Goal: Find specific page/section: Find specific page/section

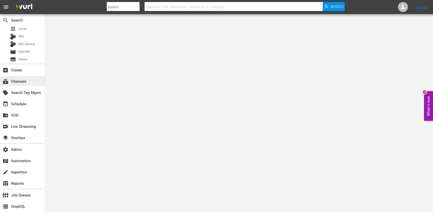
click at [29, 84] on div "subscriptions Channels" at bounding box center [22, 81] width 45 height 10
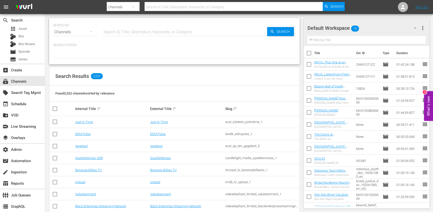
click at [123, 33] on input "text" at bounding box center [184, 32] width 165 height 12
paste input "lg_aenetworks_ae_1_us_hls_wfo"
type input "lg_aenetworks_ae_1_us_hls_wfo"
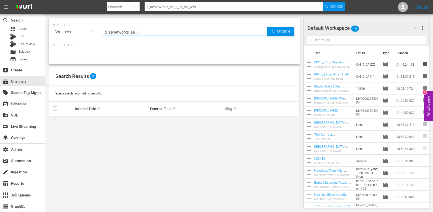
type input "lg_aenetworks_ae_1"
type input "aenetworks_ae_1"
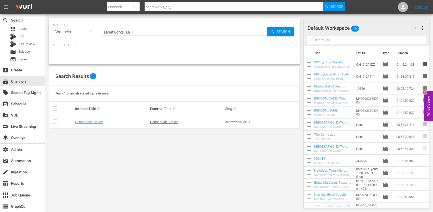
type input "aenetworks_ae_1"
click at [160, 122] on link "Home.Made.Nation" at bounding box center [164, 122] width 28 height 4
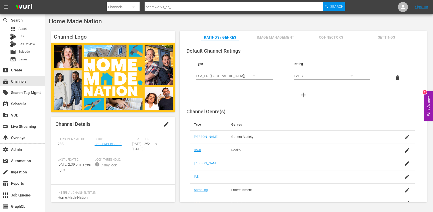
click at [273, 39] on span "Image Management" at bounding box center [276, 37] width 38 height 6
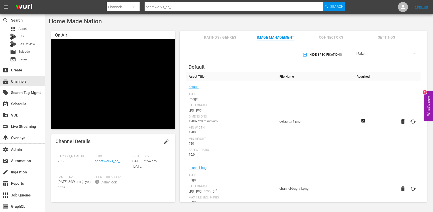
click at [356, 52] on div "Default" at bounding box center [388, 54] width 64 height 14
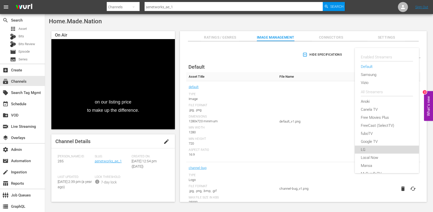
click at [369, 149] on div "LG" at bounding box center [387, 149] width 52 height 8
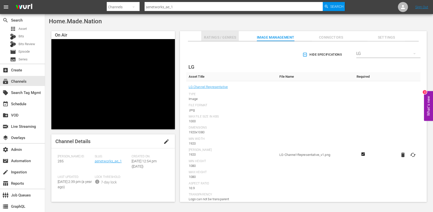
click at [230, 37] on span "Ratings / Genres" at bounding box center [220, 37] width 38 height 6
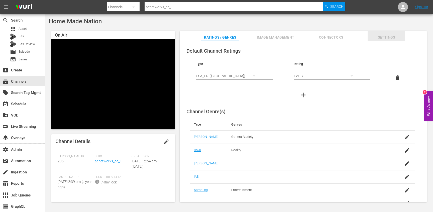
click at [383, 35] on span "Settings" at bounding box center [386, 37] width 38 height 6
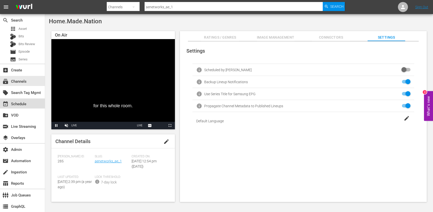
click at [27, 103] on div "event_available Schedule" at bounding box center [14, 103] width 28 height 5
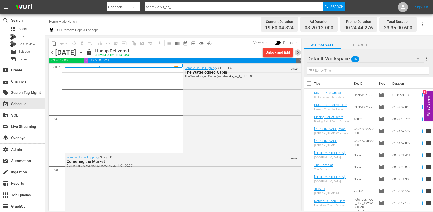
click at [299, 52] on span "chevron_right" at bounding box center [298, 52] width 6 height 6
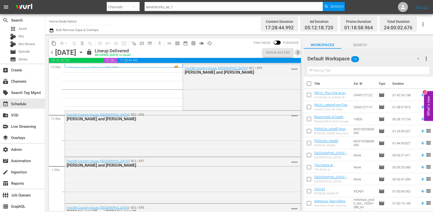
click at [299, 52] on span "chevron_right" at bounding box center [298, 52] width 6 height 6
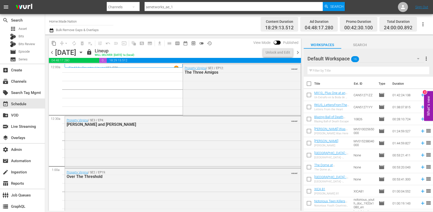
click at [299, 52] on span "chevron_right" at bounding box center [298, 52] width 6 height 6
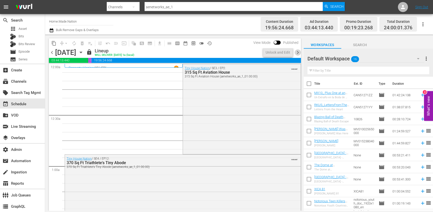
click at [299, 52] on span "chevron_right" at bounding box center [298, 52] width 6 height 6
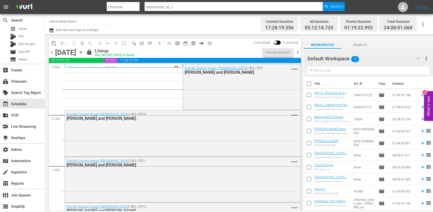
click at [299, 52] on span "chevron_right" at bounding box center [298, 52] width 6 height 6
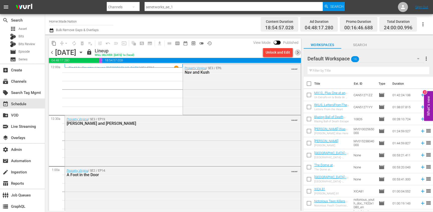
click at [299, 52] on span "chevron_right" at bounding box center [298, 52] width 6 height 6
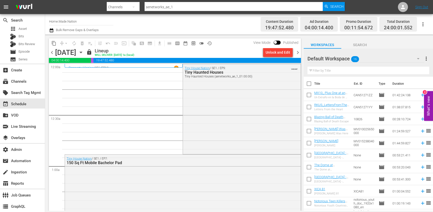
click at [299, 52] on span "chevron_right" at bounding box center [298, 52] width 6 height 6
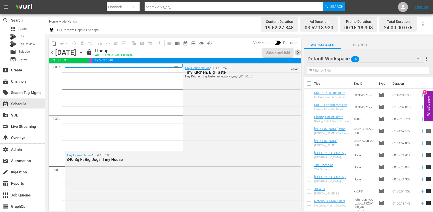
click at [299, 52] on span "chevron_right" at bounding box center [298, 52] width 6 height 6
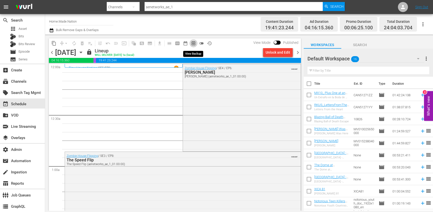
click at [191, 43] on span "preview_outlined" at bounding box center [193, 43] width 5 height 5
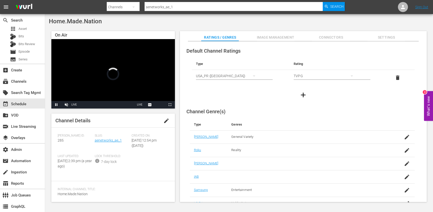
click at [379, 36] on span "Settings" at bounding box center [386, 37] width 38 height 6
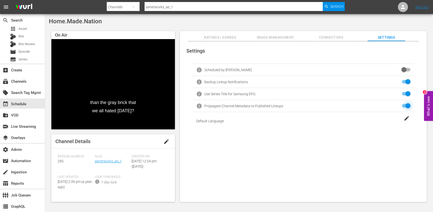
click at [405, 106] on input "checkbox" at bounding box center [404, 106] width 11 height 6
click at [403, 106] on input "checkbox" at bounding box center [404, 106] width 11 height 6
checkbox input "true"
click at [163, 143] on span "edit" at bounding box center [166, 141] width 6 height 6
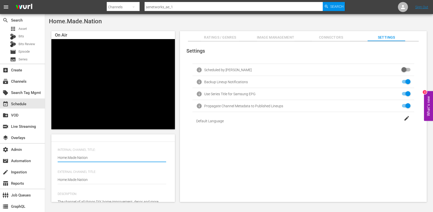
scroll to position [98, 0]
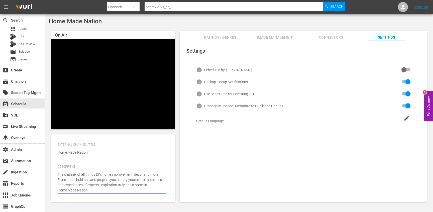
type textarea "The channel of all things DIY, home improvement, decor and more. From household…"
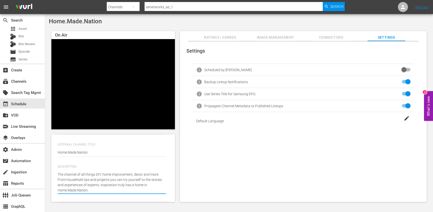
type textarea "The channel of all things DIY, home improvement, decor and more. From household…"
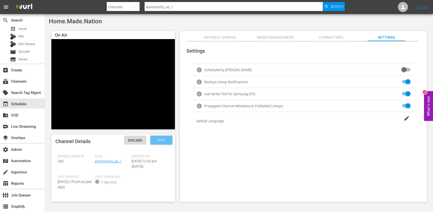
type textarea "The channel of all things DIY, home improvement, decor and more. From household…"
click at [159, 140] on span "Save" at bounding box center [161, 140] width 16 height 4
click at [272, 39] on span "Image Management" at bounding box center [276, 37] width 38 height 6
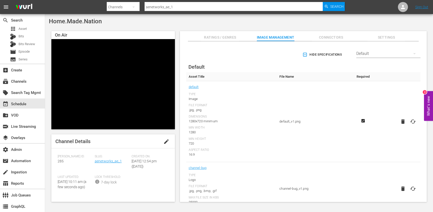
click at [358, 54] on div "Default" at bounding box center [388, 54] width 64 height 14
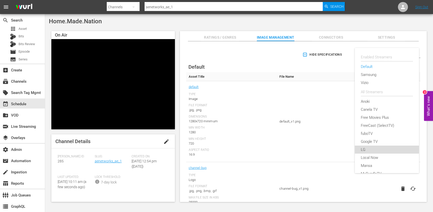
click at [370, 148] on div "LG" at bounding box center [387, 149] width 52 height 8
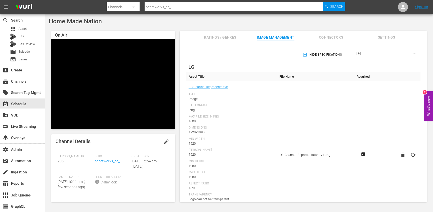
click at [224, 42] on div "Hide Specifications Select Streamer LG LG Asset Title File Name Required LG Cha…" at bounding box center [303, 121] width 247 height 161
click at [219, 38] on span "Ratings / Genres" at bounding box center [220, 37] width 38 height 6
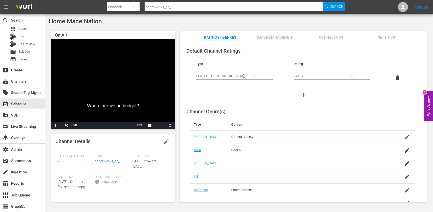
click at [167, 142] on span "edit" at bounding box center [166, 141] width 6 height 6
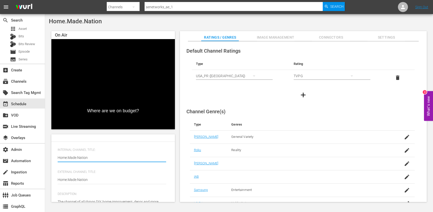
scroll to position [98, 0]
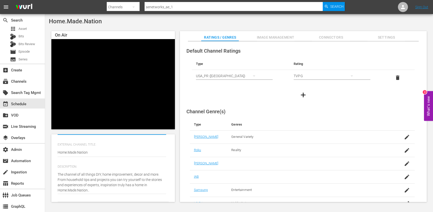
click at [139, 193] on div "The channel of all things DIY, home improvement, decor and more. From household…" at bounding box center [112, 182] width 108 height 27
type textarea "The channel of all things DIY, home improvement, decor and more. From household…"
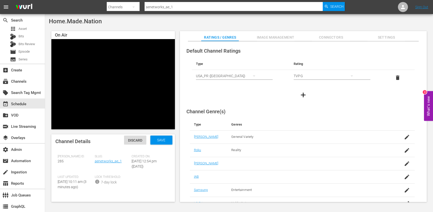
type textarea "The channel of all things DIY, home improvement, decor and more. From household…"
click at [159, 144] on div "Save" at bounding box center [161, 139] width 22 height 9
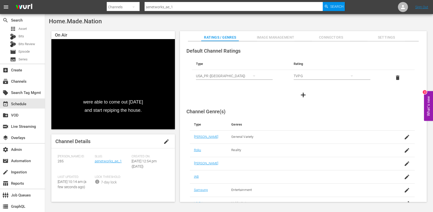
click at [381, 34] on span "Settings" at bounding box center [386, 37] width 38 height 6
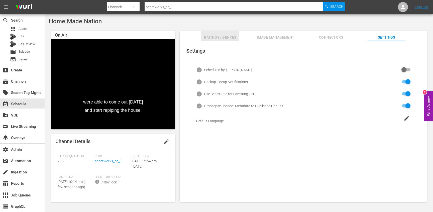
click at [206, 34] on button "Ratings / Genres" at bounding box center [220, 36] width 38 height 10
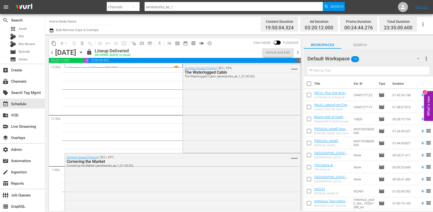
click at [84, 52] on icon "button" at bounding box center [81, 53] width 6 height 6
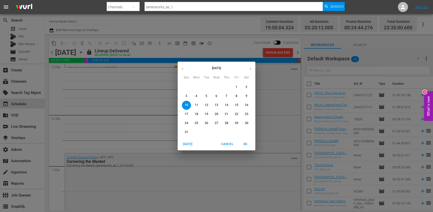
click at [186, 132] on p "31" at bounding box center [187, 132] width 4 height 4
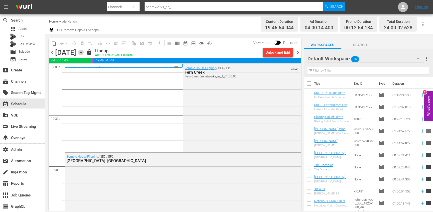
click at [84, 51] on icon "button" at bounding box center [81, 53] width 6 height 6
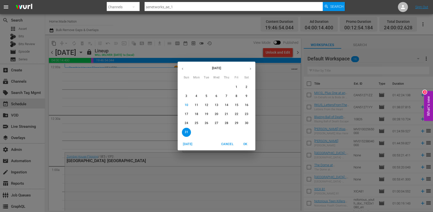
click at [248, 68] on button "button" at bounding box center [250, 69] width 10 height 10
click at [195, 95] on span "8" at bounding box center [196, 96] width 9 height 4
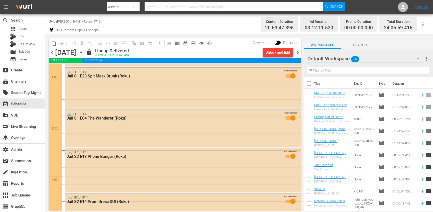
scroll to position [1321, 0]
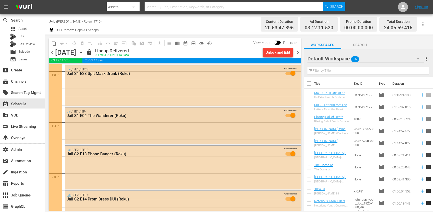
click at [161, 127] on div "Jail / SE1 / EP4: Jail S1 E04 The Wanderer (Roku) AUTO-SCHEDULED" at bounding box center [183, 125] width 236 height 37
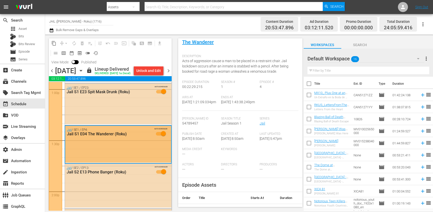
scroll to position [22, 0]
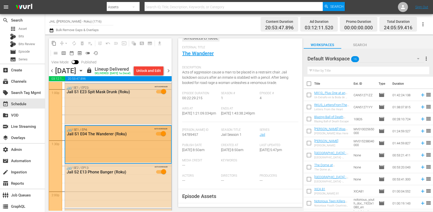
click at [164, 117] on div "Jail / SE1 / EP23: Jail S1 E23 Spit Mask Drunk (Roku) AUTO-SCHEDULED" at bounding box center [118, 104] width 106 height 40
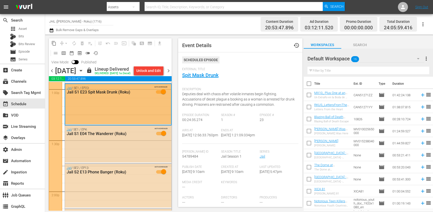
click at [137, 151] on div "Jail / SE1 / EP4: Jail S1 E04 The Wanderer (Roku) AUTO-SCHEDULED" at bounding box center [118, 143] width 106 height 37
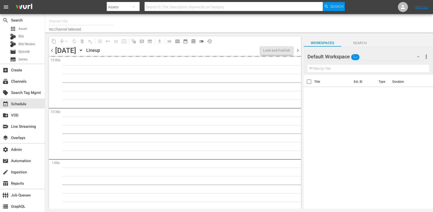
type input "Home.Made.Nation (285)"
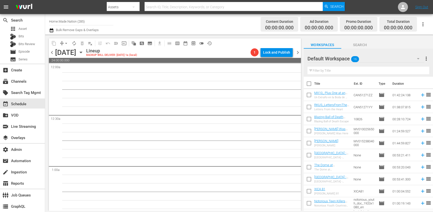
click at [85, 53] on div "Monday, September 8th September 8th" at bounding box center [70, 52] width 30 height 8
click at [82, 53] on icon "button" at bounding box center [81, 52] width 2 height 1
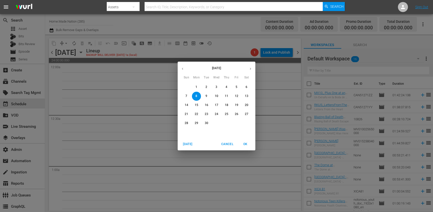
click at [197, 90] on button "1" at bounding box center [196, 87] width 9 height 9
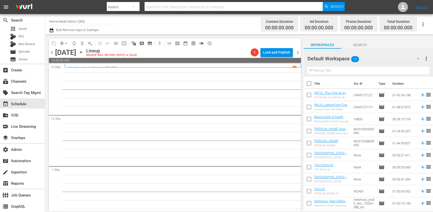
click at [52, 52] on span "chevron_left" at bounding box center [52, 52] width 6 height 6
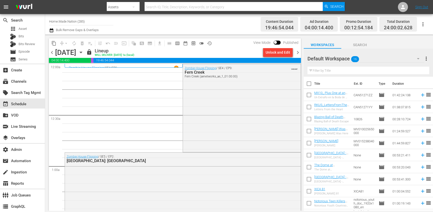
click at [275, 42] on input "checkbox" at bounding box center [275, 44] width 11 height 4
click at [277, 41] on span at bounding box center [279, 43] width 7 height 4
click at [280, 43] on input "checkbox" at bounding box center [281, 44] width 11 height 4
checkbox input "false"
click at [276, 51] on div "Unlock and Edit" at bounding box center [277, 52] width 25 height 9
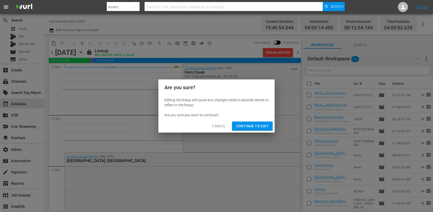
click at [252, 123] on span "Continue to Edit" at bounding box center [252, 126] width 33 height 6
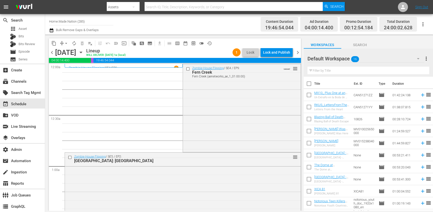
click at [281, 53] on div "Lock and Publish" at bounding box center [276, 52] width 27 height 9
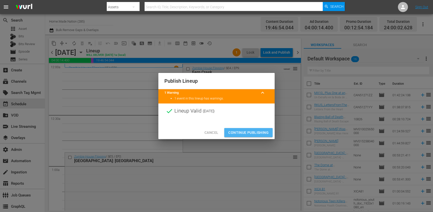
click at [252, 130] on span "Continue Publishing" at bounding box center [248, 132] width 40 height 6
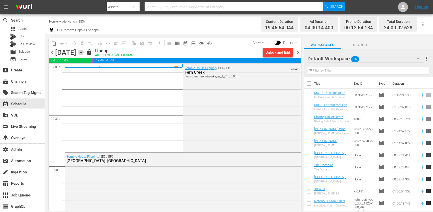
click at [84, 50] on icon "button" at bounding box center [81, 53] width 6 height 6
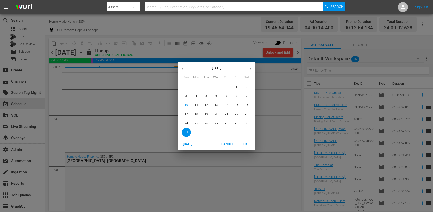
click at [237, 105] on p "15" at bounding box center [237, 105] width 4 height 4
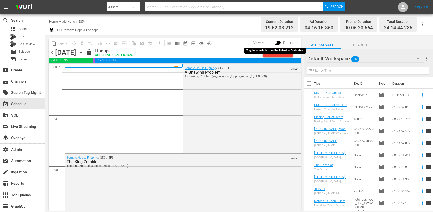
click at [276, 42] on input "checkbox" at bounding box center [275, 44] width 11 height 4
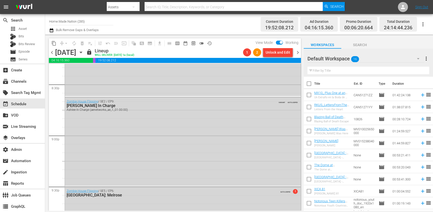
scroll to position [2068, 0]
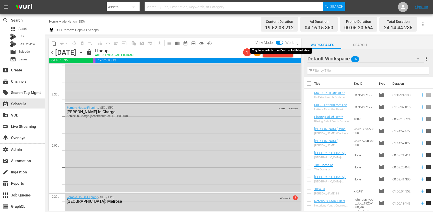
click at [279, 42] on input "checkbox" at bounding box center [281, 44] width 11 height 4
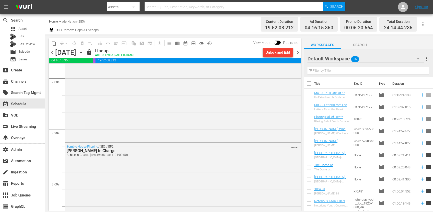
scroll to position [0, 0]
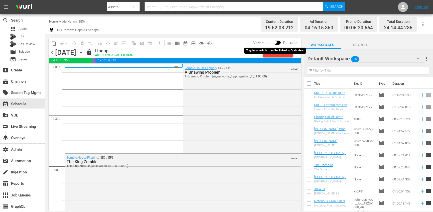
click at [277, 43] on input "checkbox" at bounding box center [275, 44] width 11 height 4
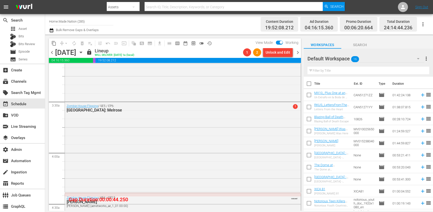
scroll to position [325, 0]
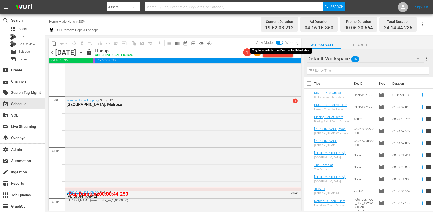
click at [279, 43] on input "checkbox" at bounding box center [281, 44] width 11 height 4
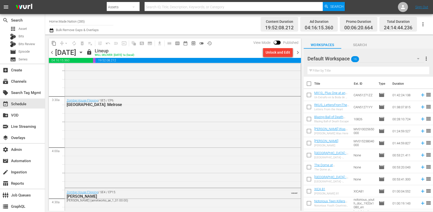
scroll to position [336, 0]
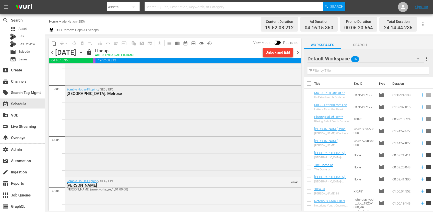
click at [142, 147] on div "Zombie House Flipping / SE5 / EP6: Dallas: Melrose" at bounding box center [183, 130] width 236 height 90
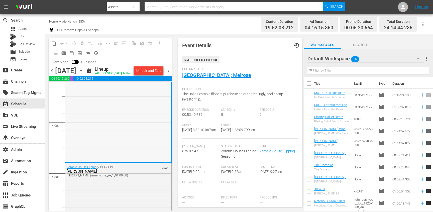
scroll to position [370, 0]
click at [143, 185] on div "Zombie House Flipping / SE4 / EP15: Bradley Bradley (aenetworks_ae_1_01:00:00) …" at bounding box center [118, 200] width 106 height 79
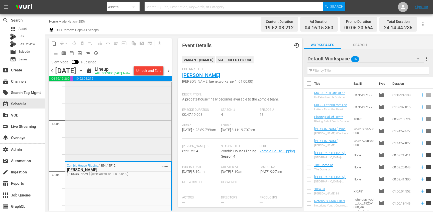
click at [132, 138] on div "Zombie House Flipping / SE5 / EP6: Dallas: Melrose" at bounding box center [118, 115] width 106 height 90
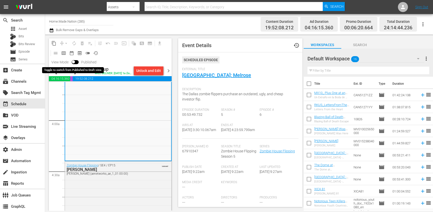
click at [75, 62] on input "checkbox" at bounding box center [73, 63] width 11 height 4
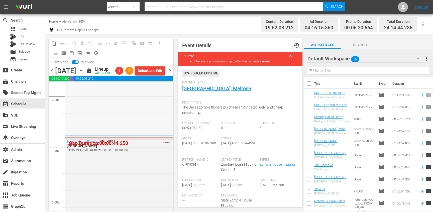
scroll to position [395, 0]
click at [132, 171] on div "Zombie House Flipping / SE4 / EP15: Bradley Bradley (aenetworks_ae_1_01:00:00) …" at bounding box center [119, 176] width 108 height 79
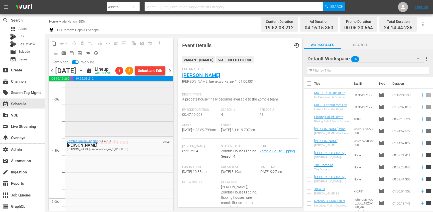
click at [119, 133] on div "Zombie House Flipping / SE5 / EP6: Dallas: Melrose 1" at bounding box center [119, 89] width 108 height 89
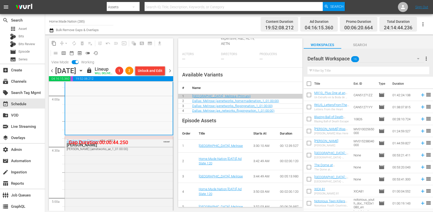
scroll to position [302, 0]
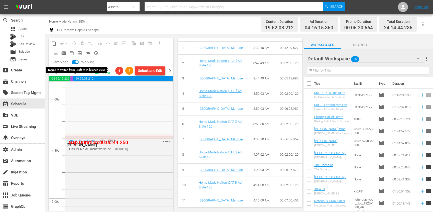
click at [75, 61] on input "checkbox" at bounding box center [77, 63] width 11 height 4
checkbox input "false"
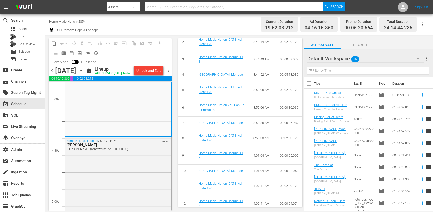
scroll to position [334, 0]
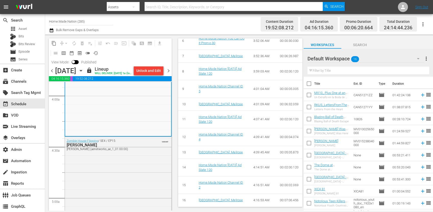
click at [82, 71] on icon "button" at bounding box center [81, 70] width 2 height 1
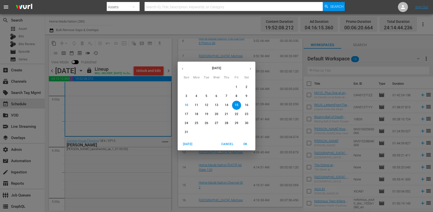
click at [186, 70] on button "button" at bounding box center [183, 69] width 10 height 10
click at [251, 69] on icon "button" at bounding box center [250, 69] width 4 height 4
click at [186, 97] on p "3" at bounding box center [186, 96] width 2 height 4
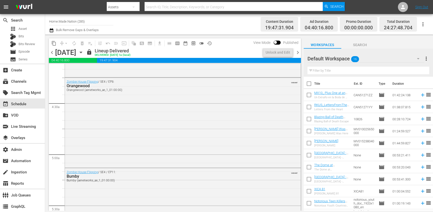
scroll to position [386, 0]
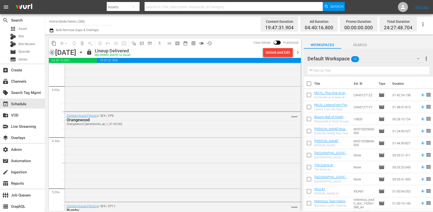
click at [53, 52] on span "chevron_left" at bounding box center [52, 52] width 6 height 6
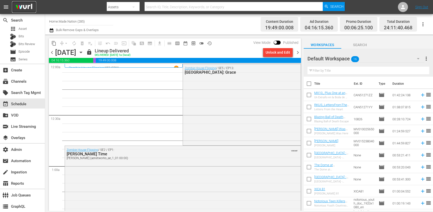
click at [28, 9] on img at bounding box center [24, 7] width 24 height 12
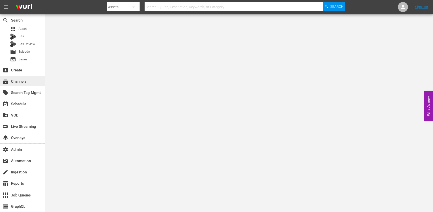
click at [25, 83] on div "subscriptions Channels" at bounding box center [14, 80] width 28 height 5
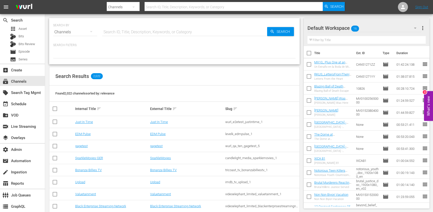
click at [163, 33] on input "text" at bounding box center [184, 32] width 165 height 12
type input "four in a bed"
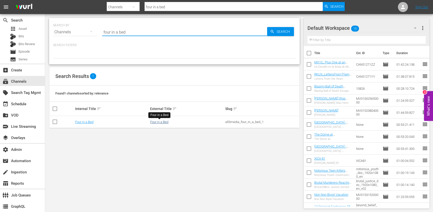
type input "four in a bed"
click at [164, 122] on link "Four in a Bed" at bounding box center [159, 122] width 18 height 4
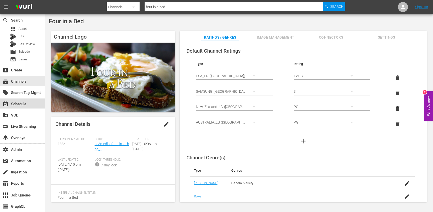
click at [33, 105] on div "event_available Schedule" at bounding box center [22, 103] width 45 height 10
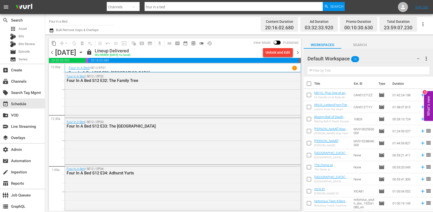
click at [82, 52] on icon "button" at bounding box center [81, 52] width 2 height 1
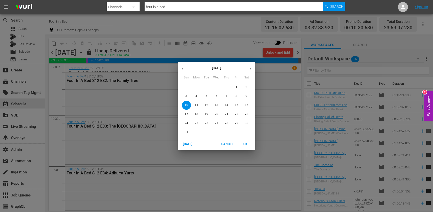
click at [236, 106] on p "15" at bounding box center [237, 105] width 4 height 4
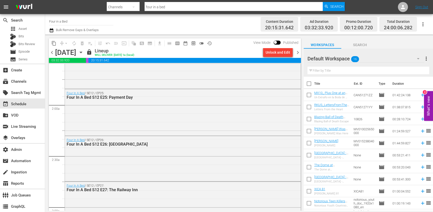
scroll to position [168, 0]
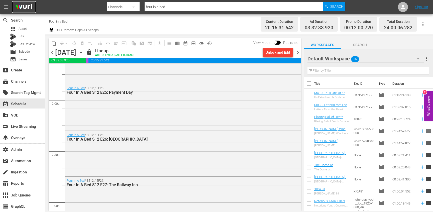
click at [24, 11] on img at bounding box center [24, 7] width 24 height 12
click at [161, 98] on div "Four In A Bed / SE12 / EP25: Four In A Bed S12 E25: Payment Day" at bounding box center [183, 106] width 236 height 45
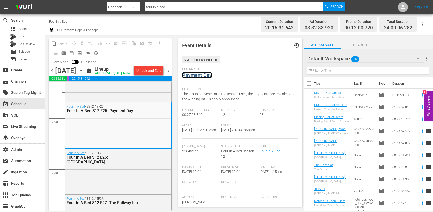
click at [202, 76] on link "Payment Day" at bounding box center [197, 75] width 30 height 6
click at [53, 70] on span "chevron_left" at bounding box center [52, 71] width 6 height 6
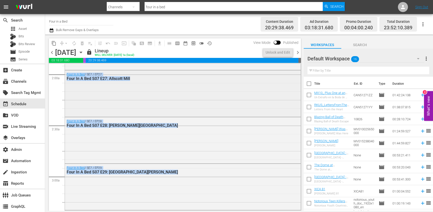
scroll to position [185, 0]
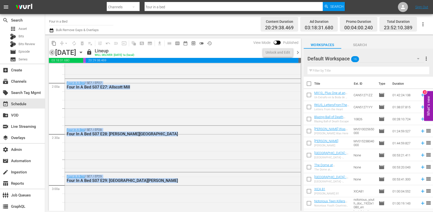
click at [52, 53] on span "chevron_left" at bounding box center [52, 52] width 6 height 6
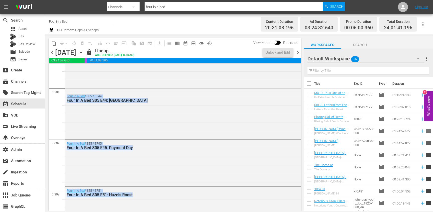
scroll to position [126, 0]
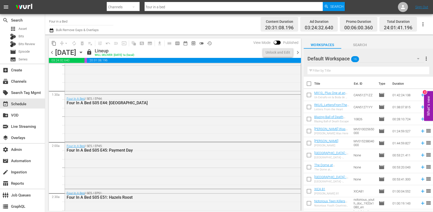
click at [233, 49] on div "lock Lineup WILL DELIVER: 8/12 @ 1a (local)" at bounding box center [173, 52] width 175 height 9
click at [275, 43] on input "checkbox" at bounding box center [275, 44] width 11 height 4
checkbox input "true"
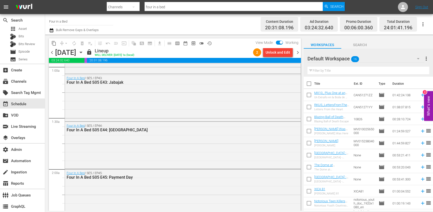
scroll to position [0, 0]
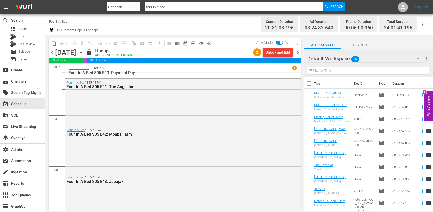
click at [275, 56] on div "Unlock and Edit" at bounding box center [277, 52] width 25 height 9
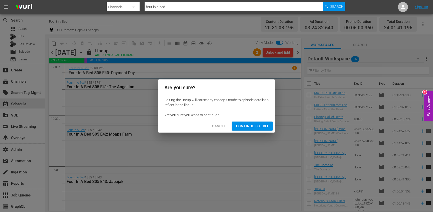
click at [253, 125] on span "Continue to Edit" at bounding box center [252, 126] width 33 height 6
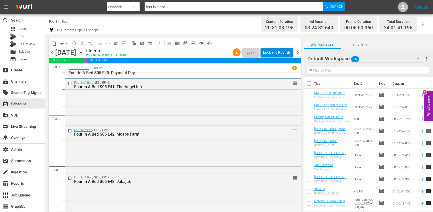
click at [279, 54] on div "Lock and Publish" at bounding box center [276, 52] width 27 height 9
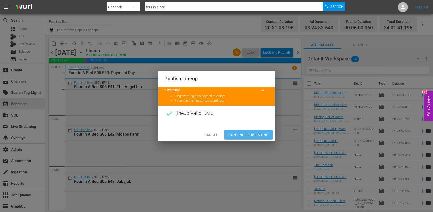
click at [240, 134] on span "Continue Publishing" at bounding box center [248, 135] width 40 height 6
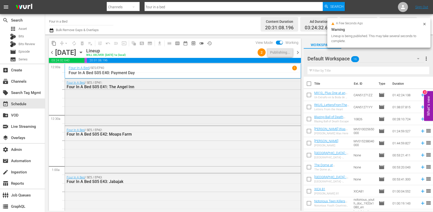
scroll to position [471, 0]
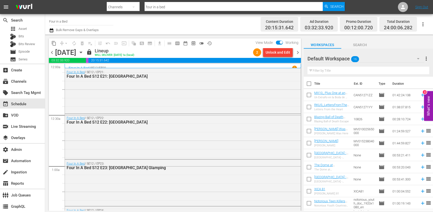
click at [278, 42] on input "checkbox" at bounding box center [281, 44] width 11 height 4
checkbox input "false"
click at [277, 57] on div "chevron_left Friday, August 15th August 15th lock Lineup WILL DELIVER: 8/14 @ 1…" at bounding box center [175, 53] width 252 height 10
click at [277, 54] on div "Unlock and Edit" at bounding box center [277, 52] width 25 height 9
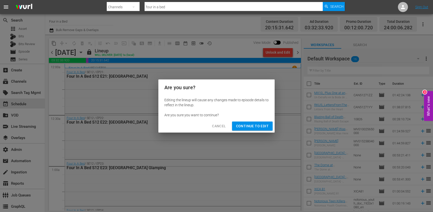
click at [258, 126] on span "Continue to Edit" at bounding box center [252, 126] width 33 height 6
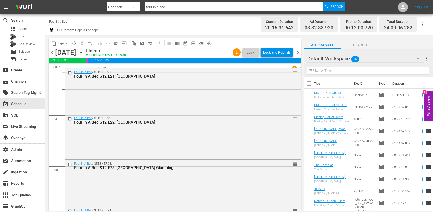
click at [280, 54] on div "Lock and Publish" at bounding box center [276, 52] width 27 height 9
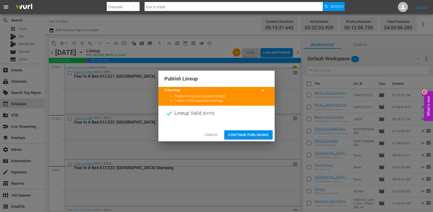
click at [247, 136] on span "Continue Publishing" at bounding box center [248, 135] width 40 height 6
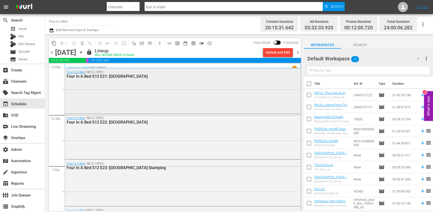
click at [176, 100] on div "Four In A Bed / SE12 / EP21: Four In A Bed S12 E21: The Cliffemount Hotel" at bounding box center [183, 90] width 236 height 44
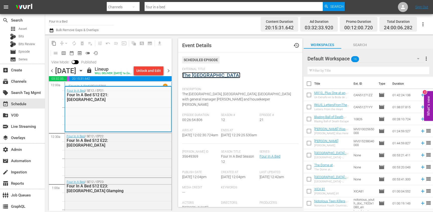
click at [203, 75] on link "The Cliffemount Hotel" at bounding box center [211, 75] width 58 height 6
click at [20, 79] on div "subscriptions Channels" at bounding box center [14, 80] width 28 height 5
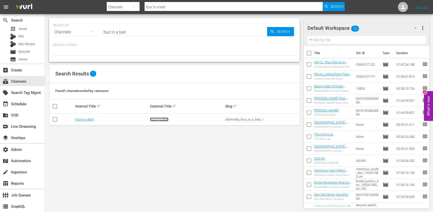
click at [154, 119] on link "Four in a Bed" at bounding box center [159, 119] width 18 height 4
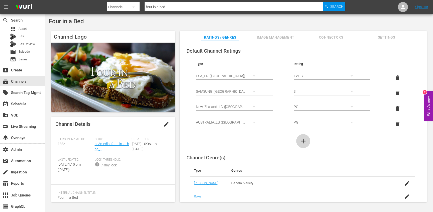
click at [307, 142] on button "button" at bounding box center [303, 141] width 14 height 14
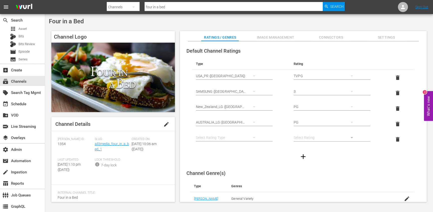
click at [256, 138] on icon "simple table" at bounding box center [254, 137] width 6 height 6
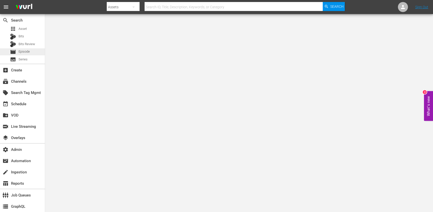
click at [29, 50] on span "Episode" at bounding box center [24, 51] width 11 height 5
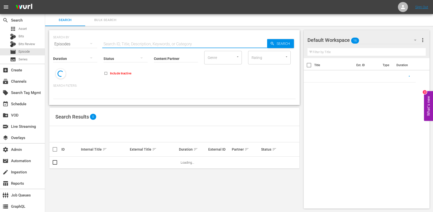
click at [142, 42] on input "text" at bounding box center [184, 44] width 165 height 12
paste input "32825061"
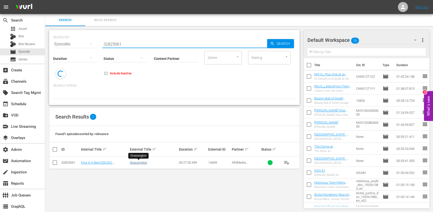
type input "32825061"
click at [134, 164] on link "Grassington" at bounding box center [138, 163] width 17 height 4
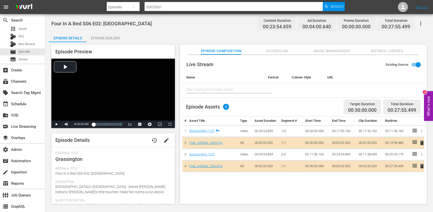
click at [375, 51] on span "Ratings / Genres" at bounding box center [387, 51] width 38 height 6
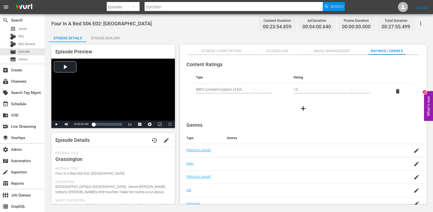
click at [276, 54] on span "Scheduling" at bounding box center [277, 51] width 38 height 6
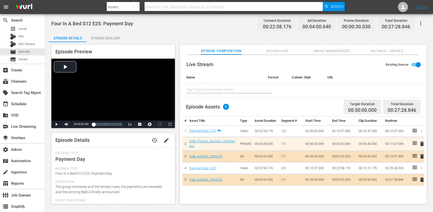
click at [387, 50] on span "Ratings / Genres" at bounding box center [387, 51] width 38 height 6
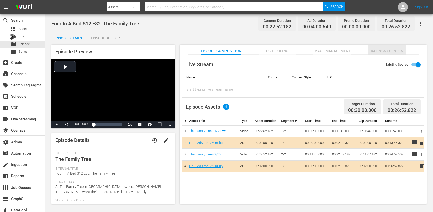
click at [381, 53] on span "Ratings / Genres" at bounding box center [387, 51] width 38 height 6
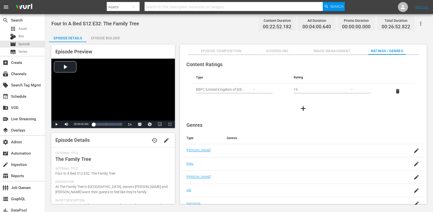
click at [278, 48] on span "Scheduling" at bounding box center [277, 51] width 38 height 6
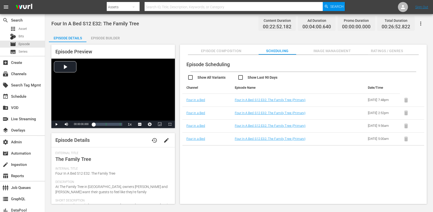
click at [377, 52] on span "Ratings / Genres" at bounding box center [387, 51] width 38 height 6
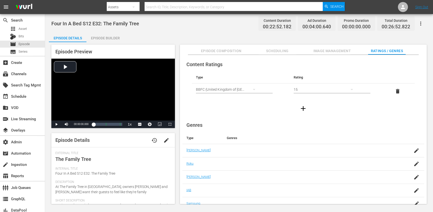
click at [303, 88] on div "15" at bounding box center [326, 89] width 64 height 14
click at [310, 123] on div "15" at bounding box center [325, 123] width 52 height 8
click at [285, 119] on div "Genres Type Genres [PERSON_NAME] Roku [PERSON_NAME] IAB Samsung LG Primary LG S…" at bounding box center [303, 177] width 242 height 119
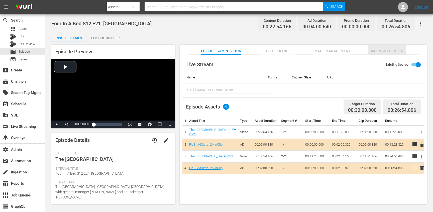
click at [377, 52] on span "Ratings / Genres" at bounding box center [387, 51] width 38 height 6
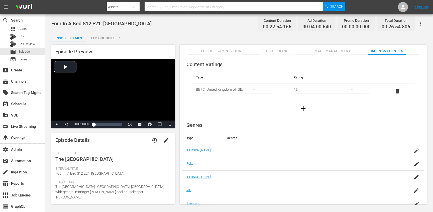
click at [301, 108] on icon "button" at bounding box center [303, 108] width 5 height 5
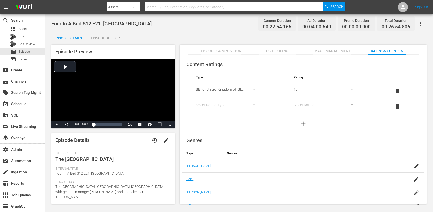
click at [262, 105] on td "Select Rating Type" at bounding box center [241, 107] width 98 height 16
click at [241, 102] on div "simple table" at bounding box center [228, 105] width 64 height 14
click at [304, 89] on div "15" at bounding box center [326, 89] width 64 height 14
click at [302, 123] on div "15" at bounding box center [325, 123] width 52 height 8
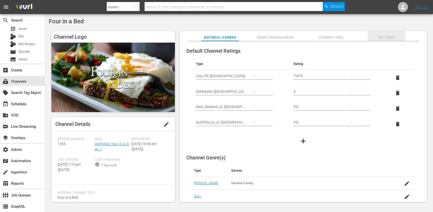
click at [377, 39] on span "Settings" at bounding box center [386, 37] width 38 height 6
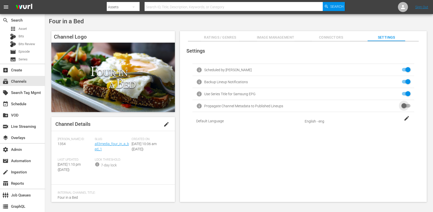
click at [402, 105] on input "checkbox" at bounding box center [404, 106] width 11 height 6
checkbox input "true"
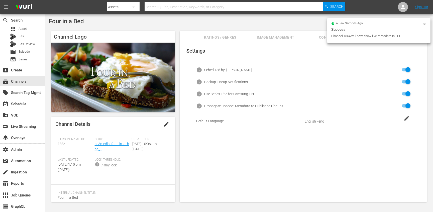
click at [165, 125] on span "edit" at bounding box center [166, 124] width 6 height 6
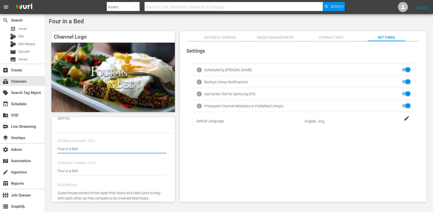
scroll to position [70, 0]
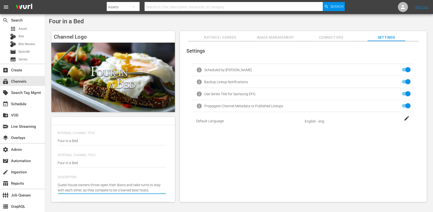
type textarea "Guest-house owners throw open their doors and take turns to stay with each othe…"
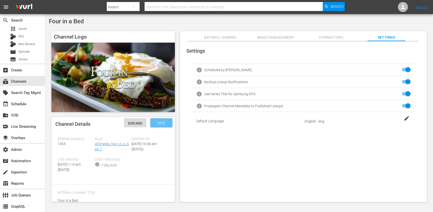
type textarea "Guest-house owners throw open their doors and take turns to stay with each othe…"
click at [156, 124] on span "Save" at bounding box center [161, 123] width 16 height 4
click at [164, 120] on button "edit" at bounding box center [166, 124] width 12 height 12
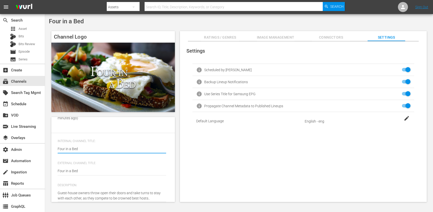
scroll to position [70, 0]
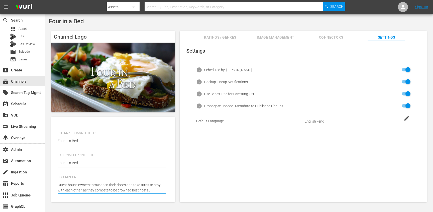
type textarea "Guest-house owners throw open their doors and take turns to stay with each othe…"
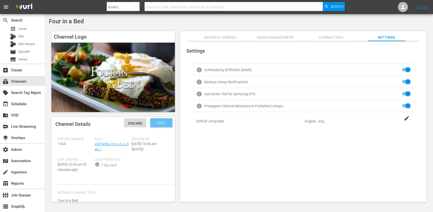
type textarea "Guest-house owners throw open their doors and take turns to stay with each othe…"
click at [161, 122] on span "Save" at bounding box center [161, 123] width 16 height 4
click at [32, 105] on div "event_available Schedule" at bounding box center [22, 103] width 45 height 10
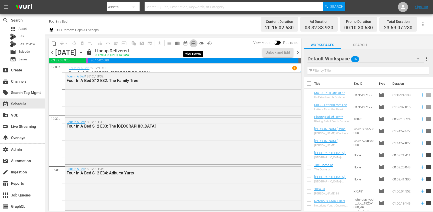
click at [192, 43] on span "preview_outlined" at bounding box center [193, 43] width 5 height 5
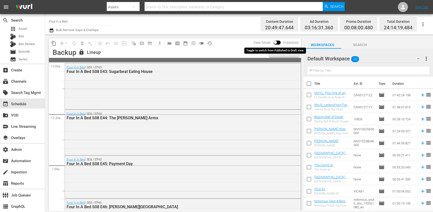
click at [277, 42] on input "checkbox" at bounding box center [275, 44] width 11 height 4
checkbox input "true"
click at [285, 56] on div "Unlock and Edit" at bounding box center [284, 52] width 25 height 9
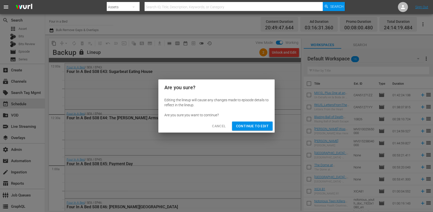
click at [264, 122] on button "Continue to Edit" at bounding box center [252, 125] width 41 height 9
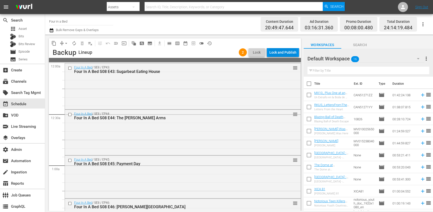
click at [281, 57] on div "Lock and Publish" at bounding box center [282, 52] width 27 height 9
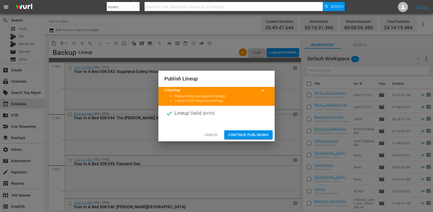
click at [253, 133] on span "Continue Publishing" at bounding box center [248, 135] width 40 height 6
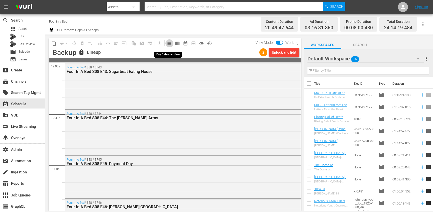
click at [167, 44] on button "calendar_view_day_outlined" at bounding box center [169, 43] width 8 height 8
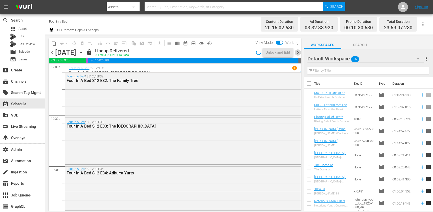
click at [298, 52] on span "chevron_right" at bounding box center [298, 52] width 6 height 6
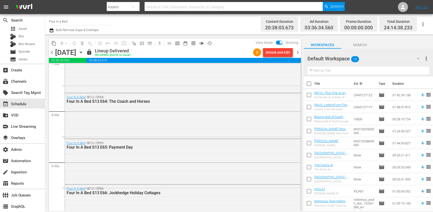
scroll to position [2337, 0]
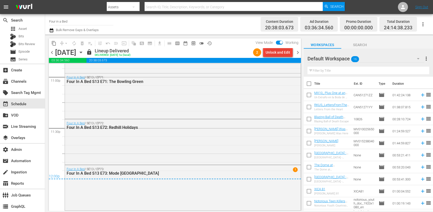
click at [280, 56] on div "Unlock and Edit" at bounding box center [277, 52] width 25 height 9
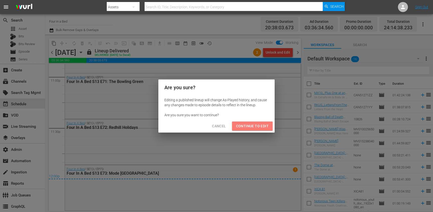
click at [258, 127] on span "Continue to Edit" at bounding box center [252, 126] width 33 height 6
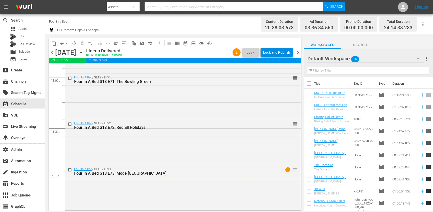
click at [283, 55] on div "Lock and Publish" at bounding box center [276, 52] width 27 height 9
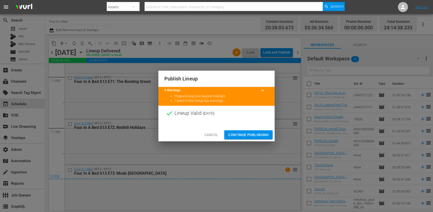
click at [262, 134] on span "Continue Publishing" at bounding box center [248, 135] width 40 height 6
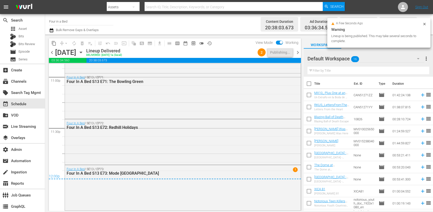
click at [296, 53] on span "chevron_right" at bounding box center [298, 52] width 6 height 6
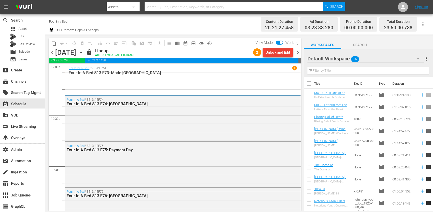
click at [285, 54] on div "Unlock and Edit" at bounding box center [277, 52] width 25 height 9
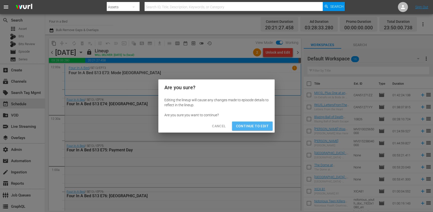
click at [266, 129] on button "Continue to Edit" at bounding box center [252, 125] width 41 height 9
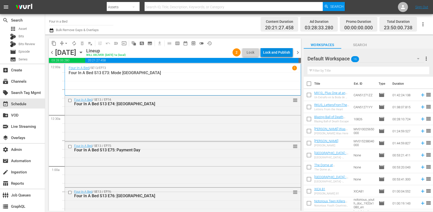
click at [281, 52] on div "Lock and Publish" at bounding box center [276, 52] width 27 height 9
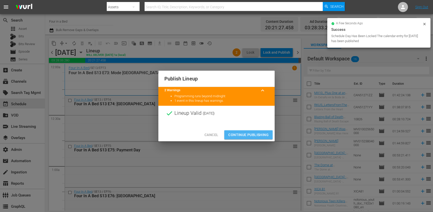
click at [262, 134] on span "Continue Publishing" at bounding box center [248, 135] width 40 height 6
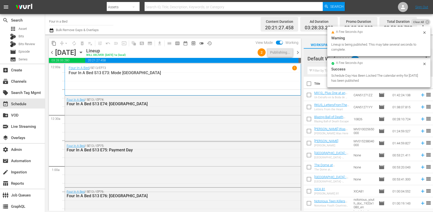
click at [298, 54] on span "chevron_right" at bounding box center [298, 52] width 6 height 6
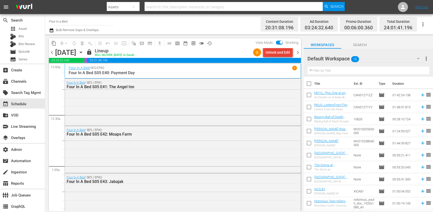
click at [277, 54] on div "Unlock and Edit" at bounding box center [277, 52] width 25 height 9
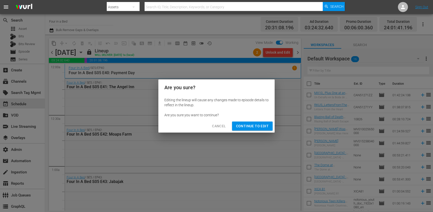
click at [260, 123] on span "Continue to Edit" at bounding box center [252, 126] width 33 height 6
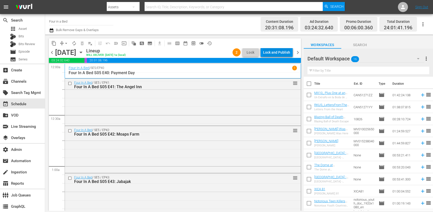
click at [283, 53] on div "Lock and Publish" at bounding box center [276, 52] width 27 height 9
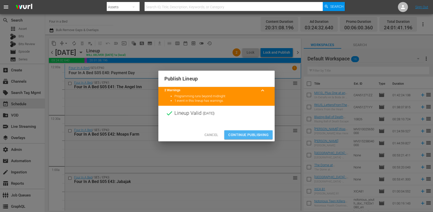
click at [257, 136] on span "Continue Publishing" at bounding box center [248, 135] width 40 height 6
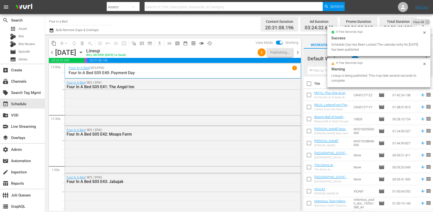
click at [299, 53] on span "chevron_right" at bounding box center [298, 52] width 6 height 6
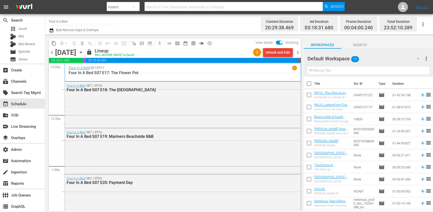
click at [277, 52] on div "Unlock and Edit" at bounding box center [277, 52] width 25 height 9
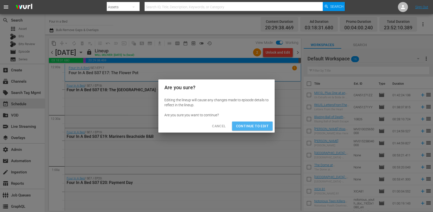
click at [259, 129] on button "Continue to Edit" at bounding box center [252, 125] width 41 height 9
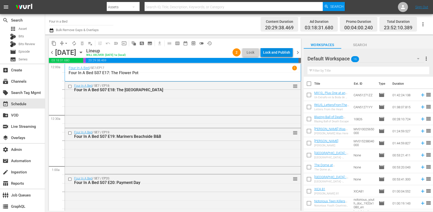
click at [286, 53] on div "Lock and Publish" at bounding box center [276, 52] width 27 height 9
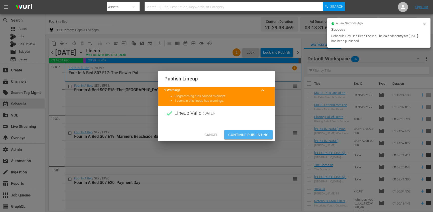
click at [255, 134] on span "Continue Publishing" at bounding box center [248, 135] width 40 height 6
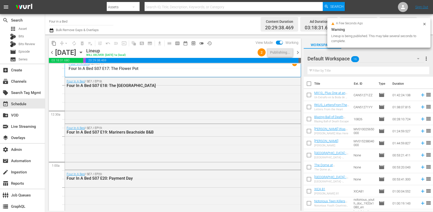
scroll to position [6, 0]
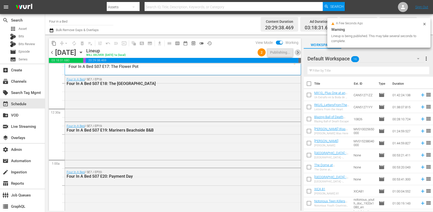
click at [299, 53] on span "chevron_right" at bounding box center [298, 52] width 6 height 6
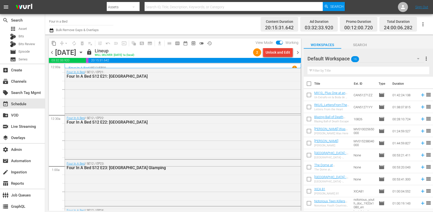
click at [281, 53] on div "Unlock and Edit" at bounding box center [277, 52] width 25 height 9
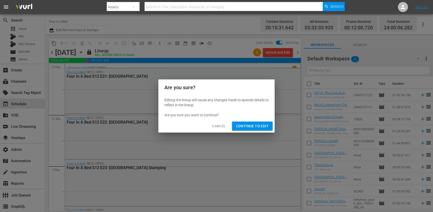
click at [261, 127] on span "Continue to Edit" at bounding box center [252, 126] width 33 height 6
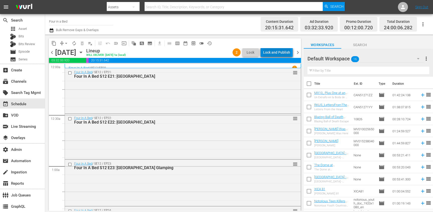
click at [278, 54] on div "Lock and Publish" at bounding box center [276, 52] width 27 height 9
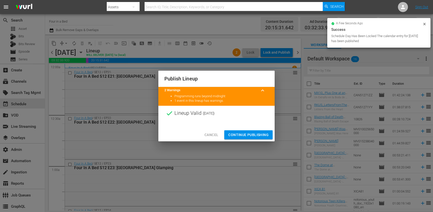
click at [252, 136] on span "Continue Publishing" at bounding box center [248, 135] width 40 height 6
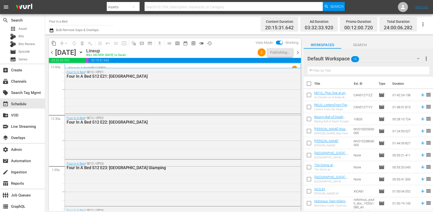
click at [298, 52] on span "chevron_right" at bounding box center [298, 52] width 6 height 6
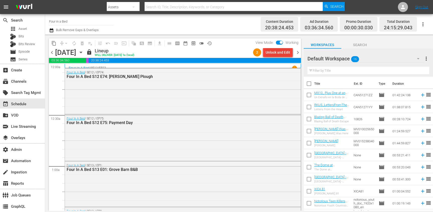
click at [278, 53] on div "Unlock and Edit" at bounding box center [277, 52] width 25 height 9
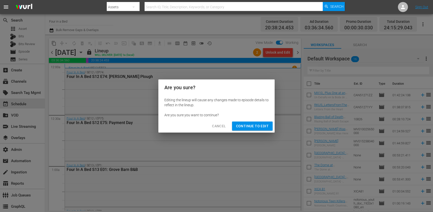
click at [263, 126] on span "Continue to Edit" at bounding box center [252, 126] width 33 height 6
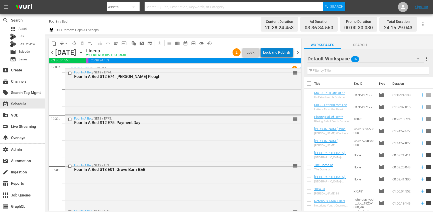
click at [281, 56] on div "Lock and Publish" at bounding box center [276, 52] width 27 height 9
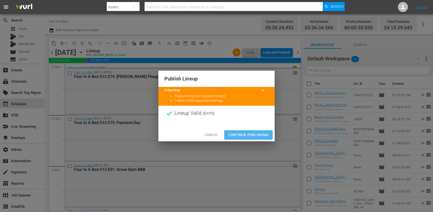
click at [257, 135] on span "Continue Publishing" at bounding box center [248, 135] width 40 height 6
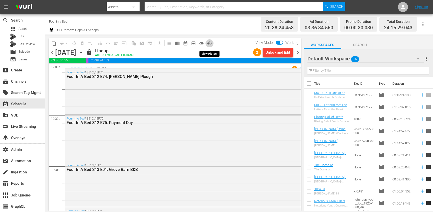
click at [209, 42] on span "history_outlined" at bounding box center [209, 43] width 5 height 5
click at [297, 53] on span "chevron_right" at bounding box center [298, 52] width 6 height 6
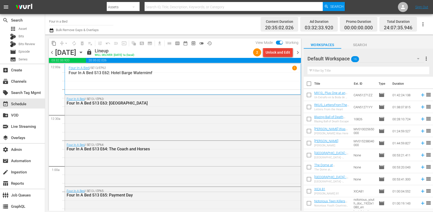
click at [268, 54] on div "Unlock and Edit" at bounding box center [277, 52] width 25 height 9
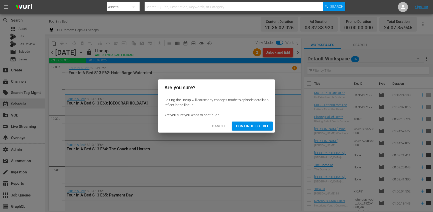
click at [263, 122] on button "Continue to Edit" at bounding box center [252, 125] width 41 height 9
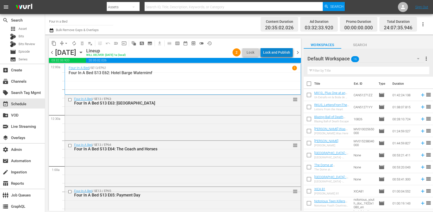
click at [281, 53] on div "Lock and Publish" at bounding box center [276, 52] width 27 height 9
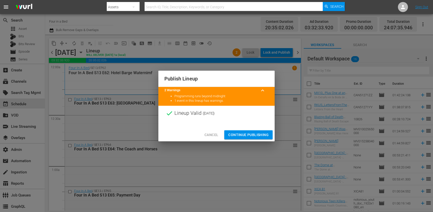
click at [256, 131] on button "Continue Publishing" at bounding box center [248, 134] width 48 height 9
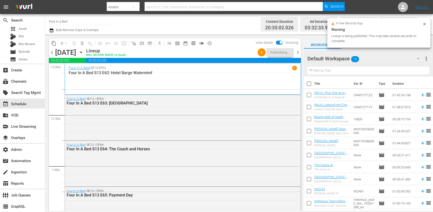
click at [300, 52] on span "chevron_right" at bounding box center [298, 52] width 6 height 6
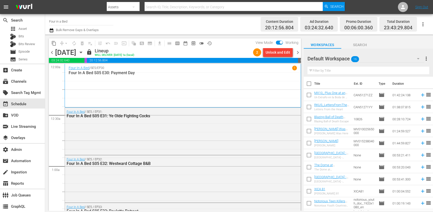
click at [275, 47] on div "content_copy compress arrow_drop_down autorenew_outlined delete_forever_outline…" at bounding box center [175, 43] width 252 height 10
click at [275, 52] on div "Unlock and Edit" at bounding box center [277, 52] width 25 height 9
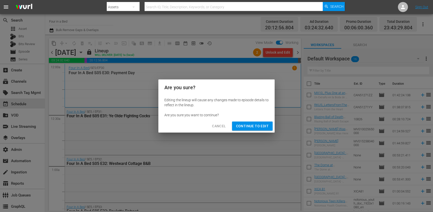
click at [261, 126] on span "Continue to Edit" at bounding box center [252, 126] width 33 height 6
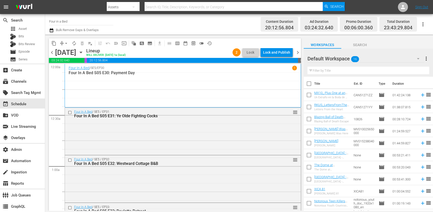
click at [277, 57] on div "chevron_left Monday, August 18th August 18th Lineup WILL DELIVER: 8/17 @ 1a (lo…" at bounding box center [175, 53] width 252 height 10
click at [277, 54] on div "Lock and Publish" at bounding box center [276, 52] width 27 height 9
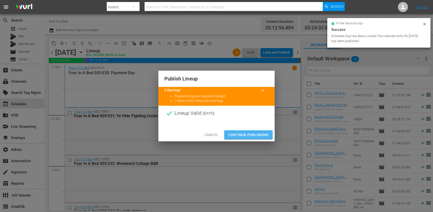
click at [257, 137] on span "Continue Publishing" at bounding box center [248, 135] width 40 height 6
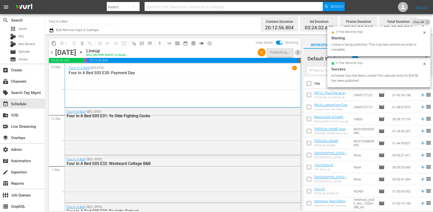
click at [300, 52] on span "chevron_right" at bounding box center [298, 52] width 6 height 6
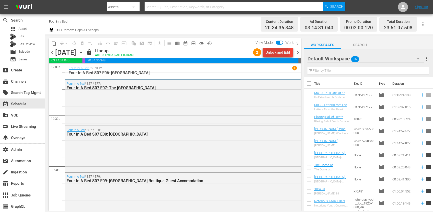
click at [271, 55] on div "Unlock and Edit" at bounding box center [277, 52] width 25 height 9
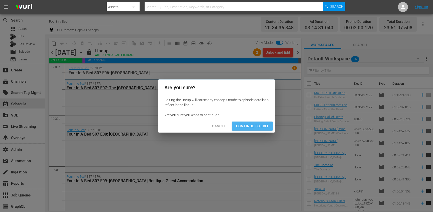
click at [262, 121] on button "Continue to Edit" at bounding box center [252, 125] width 41 height 9
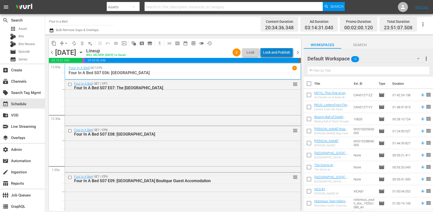
click at [280, 54] on div "Lock and Publish" at bounding box center [276, 52] width 27 height 9
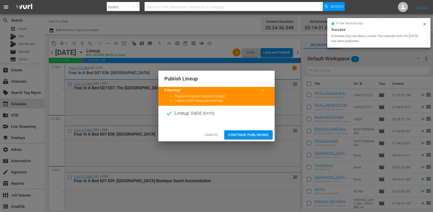
click at [255, 134] on span "Continue Publishing" at bounding box center [248, 135] width 40 height 6
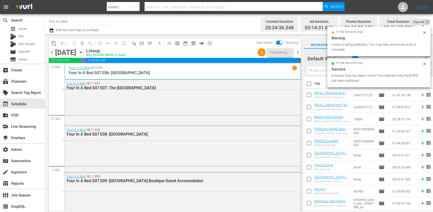
click at [298, 52] on span "chevron_right" at bounding box center [298, 52] width 6 height 6
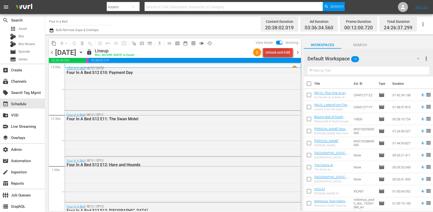
click at [274, 52] on div "Unlock and Edit" at bounding box center [277, 52] width 25 height 9
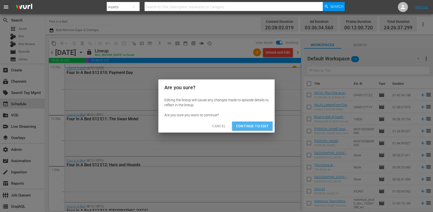
click at [267, 121] on button "Continue to Edit" at bounding box center [252, 125] width 41 height 9
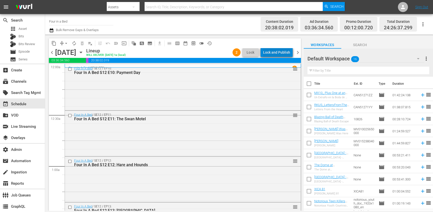
click at [287, 54] on div "Lock and Publish" at bounding box center [276, 52] width 27 height 9
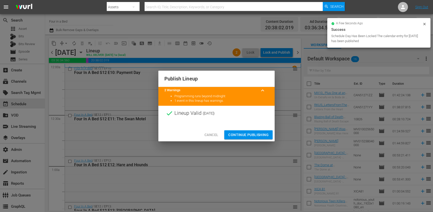
click at [262, 129] on div "Cancel Continue Publishing" at bounding box center [216, 134] width 116 height 13
click at [262, 131] on button "Continue Publishing" at bounding box center [248, 134] width 48 height 9
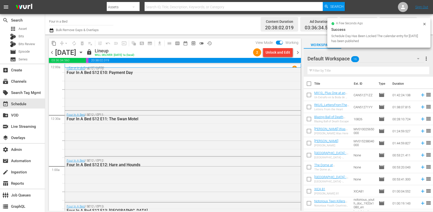
click at [52, 52] on span "chevron_left" at bounding box center [52, 52] width 6 height 6
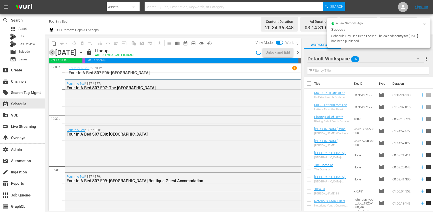
click at [52, 52] on span "chevron_left" at bounding box center [52, 52] width 6 height 6
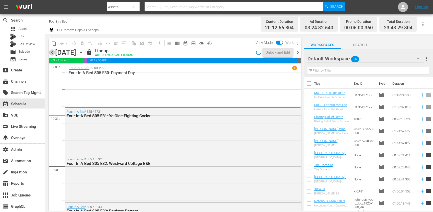
click at [52, 52] on span "chevron_left" at bounding box center [52, 52] width 6 height 6
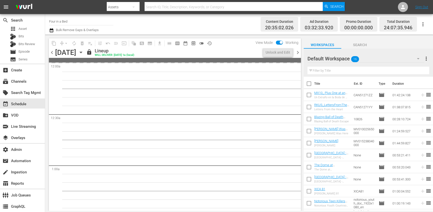
click at [52, 52] on span "chevron_left" at bounding box center [52, 52] width 6 height 6
click at [52, 51] on span "chevron_left" at bounding box center [52, 52] width 6 height 6
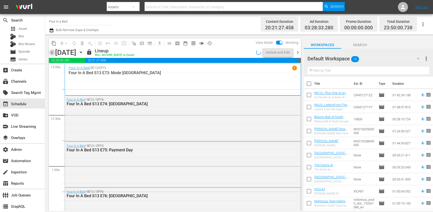
click at [52, 51] on span "chevron_left" at bounding box center [52, 52] width 6 height 6
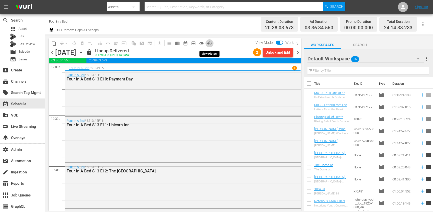
click at [211, 42] on span "history_outlined" at bounding box center [209, 43] width 5 height 5
click at [52, 52] on span "chevron_left" at bounding box center [52, 52] width 6 height 6
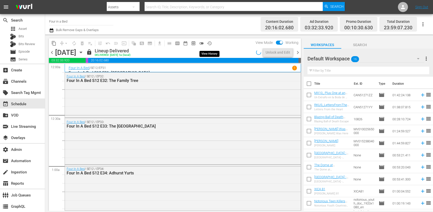
click at [211, 45] on span "history_outlined" at bounding box center [209, 43] width 5 height 5
click at [269, 54] on div "Unlock and Edit" at bounding box center [277, 52] width 25 height 9
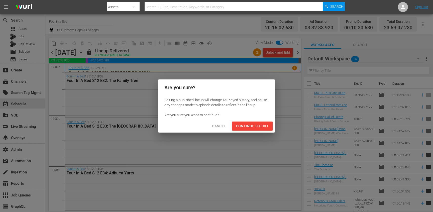
click at [258, 126] on span "Continue to Edit" at bounding box center [252, 126] width 33 height 6
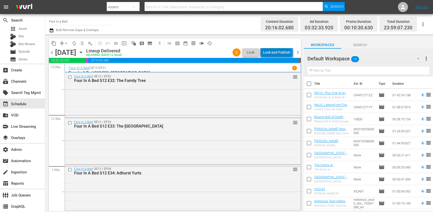
click at [277, 55] on div "Lock and Publish" at bounding box center [276, 52] width 27 height 9
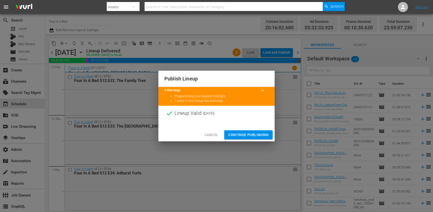
click at [261, 131] on button "Continue Publishing" at bounding box center [248, 134] width 48 height 9
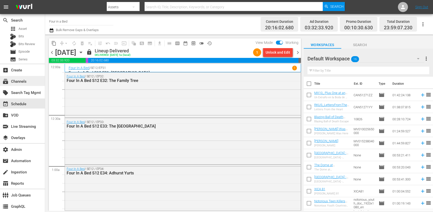
click at [25, 83] on div "subscriptions Channels" at bounding box center [14, 80] width 28 height 5
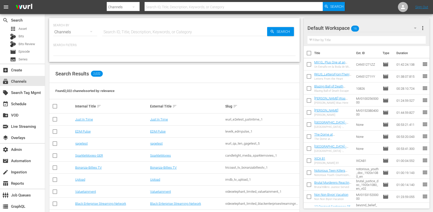
click at [126, 38] on input "text" at bounding box center [184, 32] width 165 height 12
paste input "banijay_media_germany_gmbh_stromberg_1"
type input "banijay_media_germany_gmbh_stromberg_1"
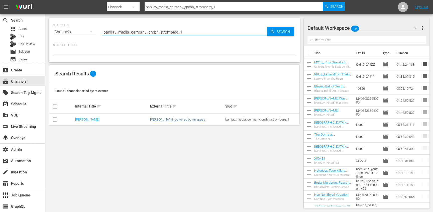
type input "banijay_media_germany_gmbh_stromberg_1"
click at [174, 121] on link "Stromberg powered by myspass" at bounding box center [177, 119] width 55 height 4
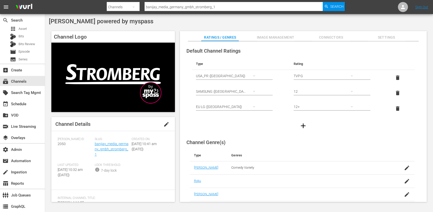
click at [390, 36] on span "Settings" at bounding box center [386, 37] width 38 height 6
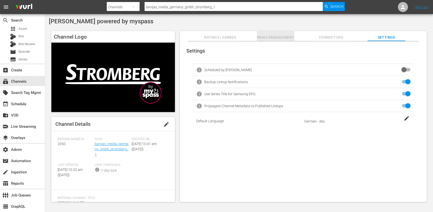
click at [271, 40] on span "Image Management" at bounding box center [276, 37] width 38 height 6
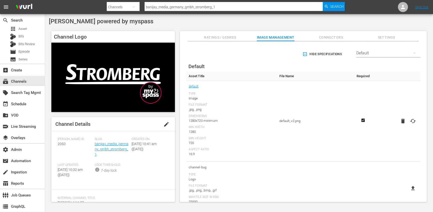
scroll to position [1, 0]
click at [387, 56] on div "Default" at bounding box center [388, 53] width 64 height 14
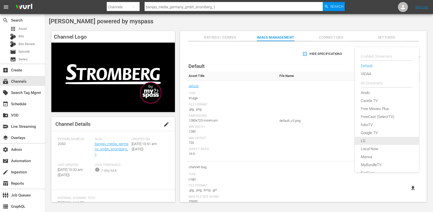
click at [365, 138] on div "LG" at bounding box center [387, 141] width 52 height 8
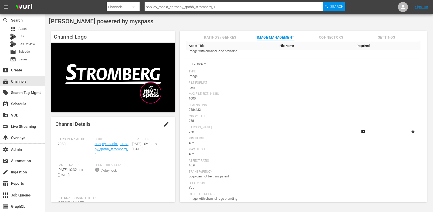
scroll to position [464, 0]
click at [411, 133] on icon at bounding box center [413, 133] width 4 height 4
click at [408, 138] on input "file" at bounding box center [408, 138] width 0 height 0
type input "C:\fakepath\Stromberg_LG-768x432 Mirjan Hildebrandt.png"
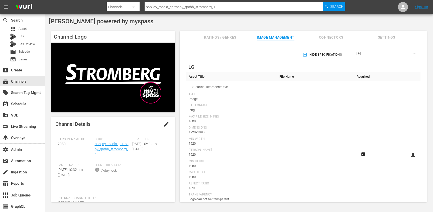
click at [67, 22] on span "Stromberg powered by myspass" at bounding box center [101, 21] width 104 height 7
copy span "Stromberg"
click at [31, 85] on div "subscriptions Channels" at bounding box center [22, 81] width 45 height 10
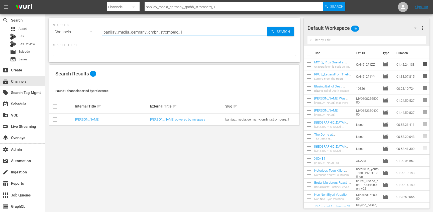
click at [122, 34] on input "banijay_media_germany_gmbh_stromberg_1" at bounding box center [184, 32] width 165 height 12
paste input "iops_channel_2"
type input "iops_channel_2_1"
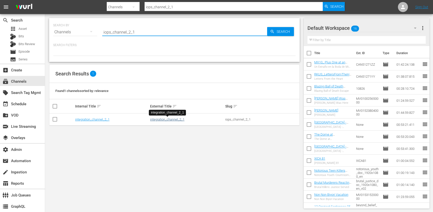
type input "iops_channel_2_1"
click at [166, 120] on link "integration_channel_2_1" at bounding box center [167, 119] width 34 height 4
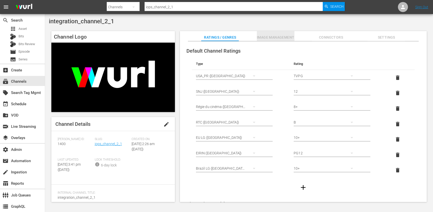
click at [292, 36] on span "Image Management" at bounding box center [276, 37] width 38 height 6
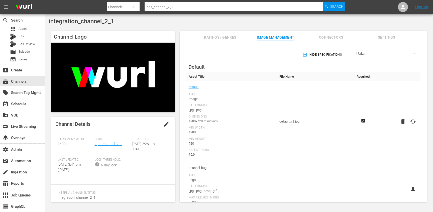
click at [371, 53] on div "Default" at bounding box center [388, 54] width 64 height 14
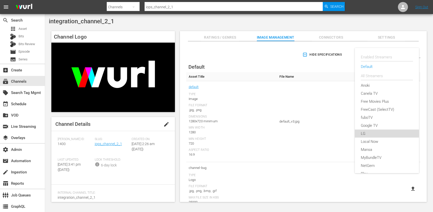
click at [367, 136] on div "LG" at bounding box center [387, 133] width 52 height 8
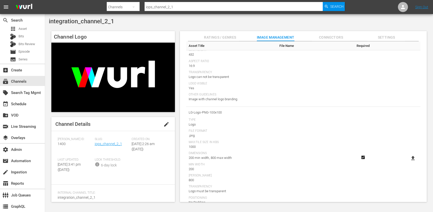
scroll to position [565, 0]
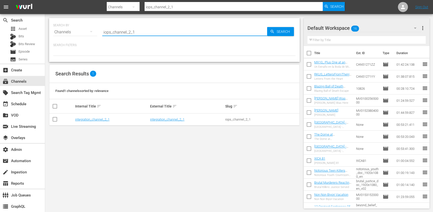
click at [158, 35] on input "iops_channel_2_1" at bounding box center [184, 32] width 165 height 12
paste input "eleven_rebroadcast_samsung"
type input "eleven_rebroadcast_samsung"
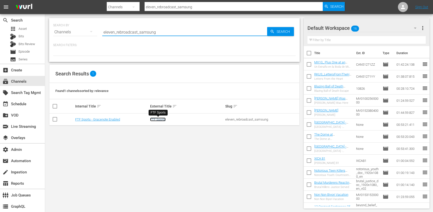
click at [156, 120] on link "FTF Sports" at bounding box center [158, 119] width 16 height 4
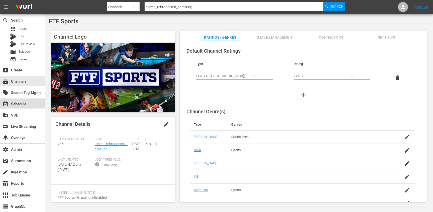
click at [31, 102] on div "event_available Schedule" at bounding box center [22, 103] width 45 height 10
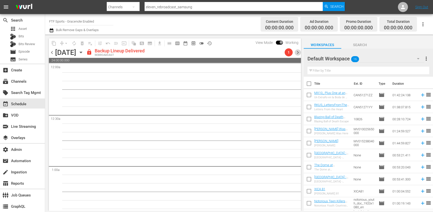
click at [299, 53] on span "chevron_right" at bounding box center [298, 52] width 6 height 6
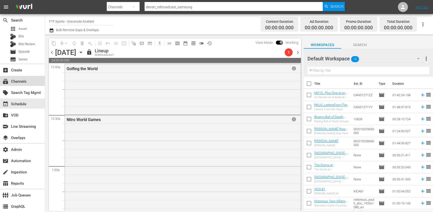
click at [18, 83] on div "subscriptions Channels" at bounding box center [14, 80] width 28 height 5
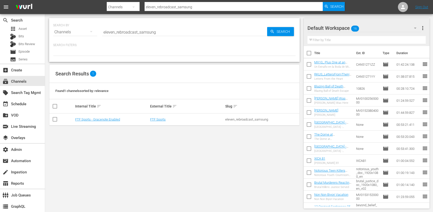
click at [159, 117] on td "FTF Sports" at bounding box center [186, 119] width 75 height 12
click at [159, 117] on link "FTF Sports" at bounding box center [158, 119] width 16 height 4
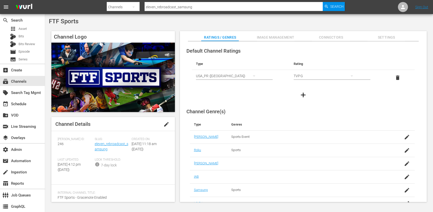
click at [277, 42] on div "Default Channel Ratings Type Rating Select Rating Type USA_PR (United States of…" at bounding box center [303, 121] width 247 height 161
click at [275, 39] on span "Image Management" at bounding box center [276, 37] width 38 height 6
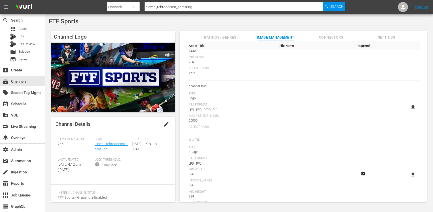
scroll to position [83, 0]
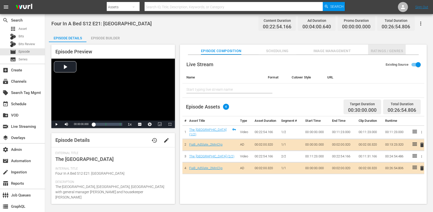
click at [395, 45] on button "Ratings / Genres" at bounding box center [387, 50] width 38 height 10
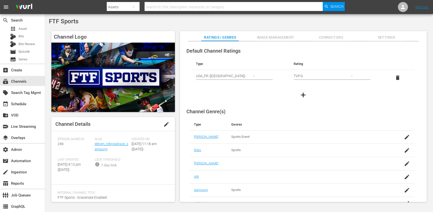
click at [373, 37] on span "Settings" at bounding box center [386, 37] width 38 height 6
